Goal: Information Seeking & Learning: Learn about a topic

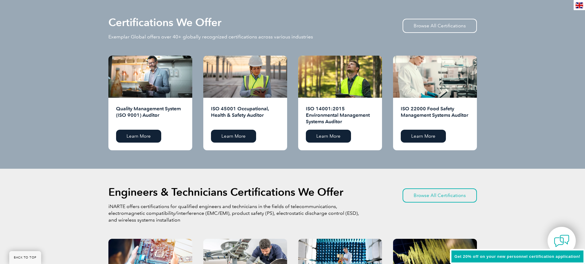
scroll to position [614, 0]
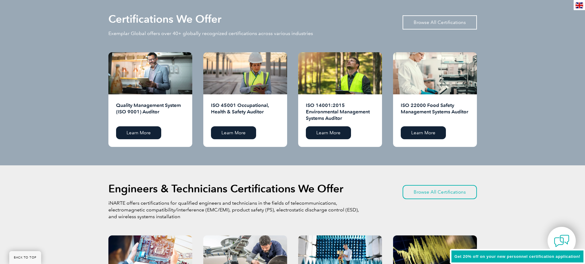
click at [423, 21] on link "Browse All Certifications" at bounding box center [440, 22] width 74 height 14
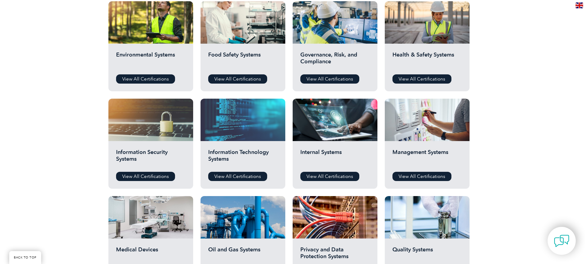
scroll to position [184, 0]
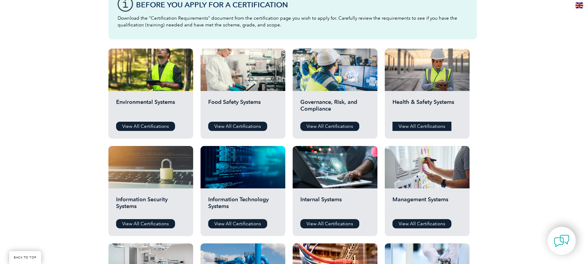
click at [413, 129] on link "View All Certifications" at bounding box center [422, 126] width 59 height 9
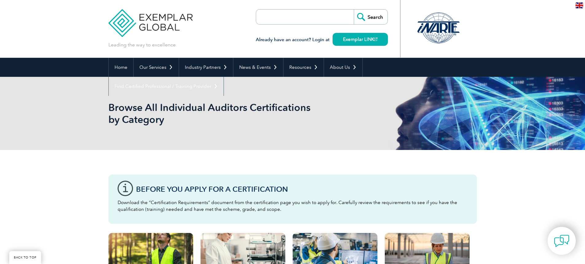
scroll to position [184, 0]
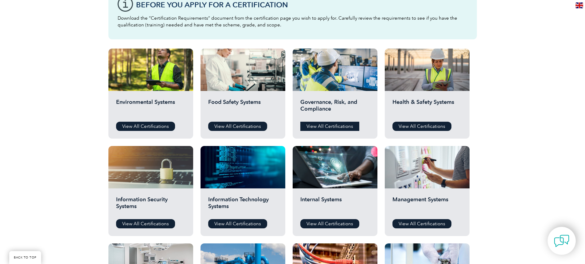
click at [340, 124] on link "View All Certifications" at bounding box center [329, 126] width 59 height 9
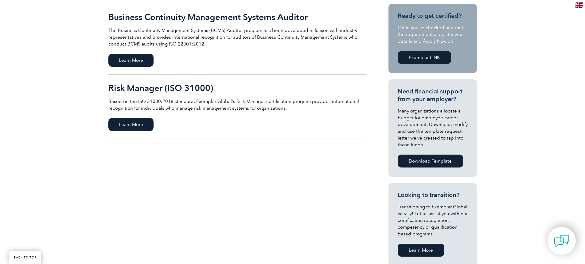
scroll to position [154, 0]
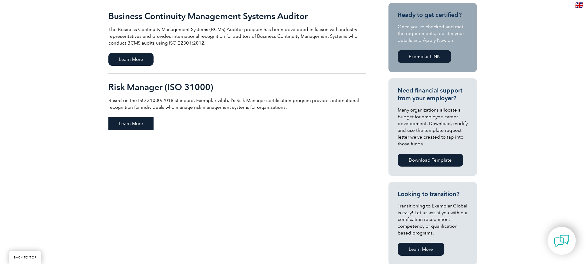
click at [129, 127] on span "Learn More" at bounding box center [130, 123] width 45 height 13
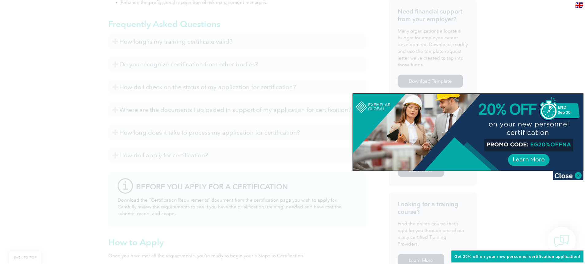
scroll to position [276, 0]
drag, startPoint x: 577, startPoint y: 174, endPoint x: 567, endPoint y: 175, distance: 9.8
click at [577, 175] on img at bounding box center [568, 175] width 31 height 9
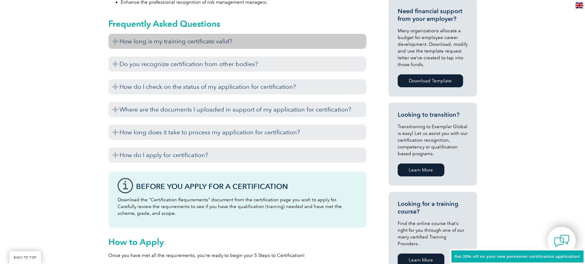
click at [213, 41] on h3 "How long is my training certificate valid?" at bounding box center [237, 41] width 258 height 15
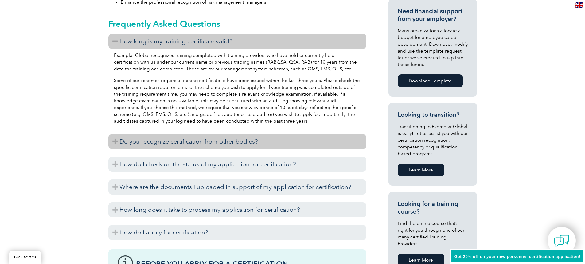
click at [212, 145] on h3 "Do you recognize certification from other bodies?" at bounding box center [237, 141] width 258 height 15
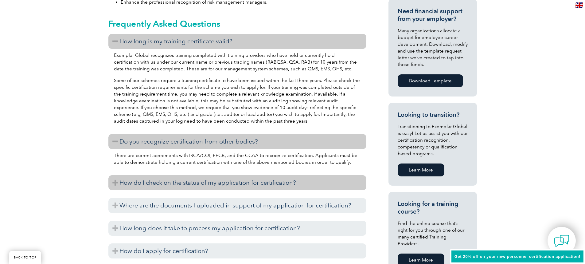
click at [219, 185] on h3 "How do I check on the status of my application for certification?" at bounding box center [237, 182] width 258 height 15
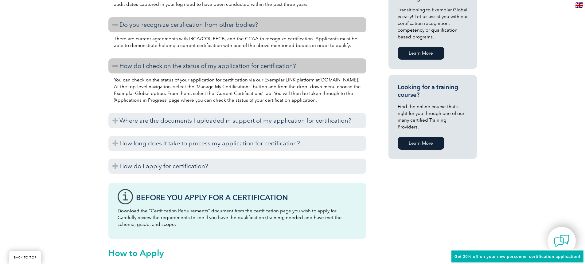
scroll to position [399, 0]
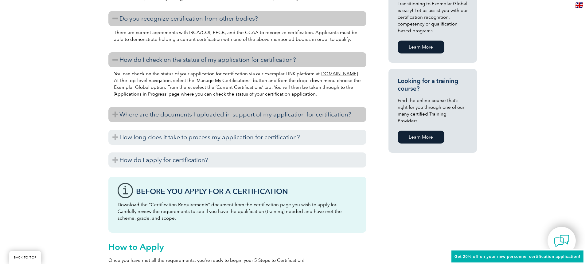
click at [224, 111] on h3 "Where are the documents I uploaded in support of my application for certificati…" at bounding box center [237, 114] width 258 height 15
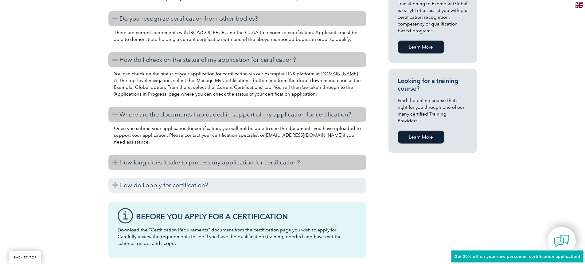
drag, startPoint x: 225, startPoint y: 162, endPoint x: 223, endPoint y: 165, distance: 4.1
click at [226, 162] on h3 "How long does it take to process my application for certification?" at bounding box center [237, 162] width 258 height 15
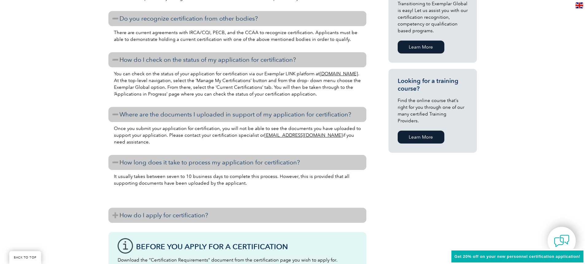
click at [217, 213] on h3 "How do I apply for certification?" at bounding box center [237, 215] width 258 height 15
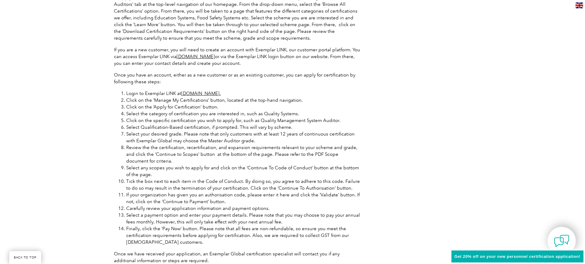
scroll to position [614, 0]
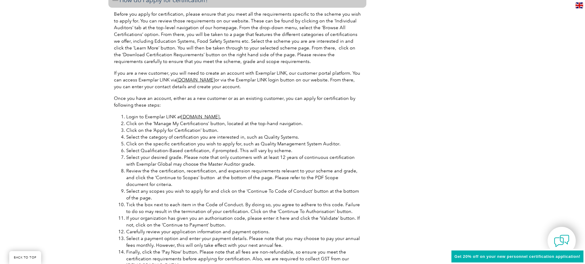
click at [203, 115] on link "[DOMAIN_NAME]." at bounding box center [201, 117] width 40 height 6
